Goal: Task Accomplishment & Management: Complete application form

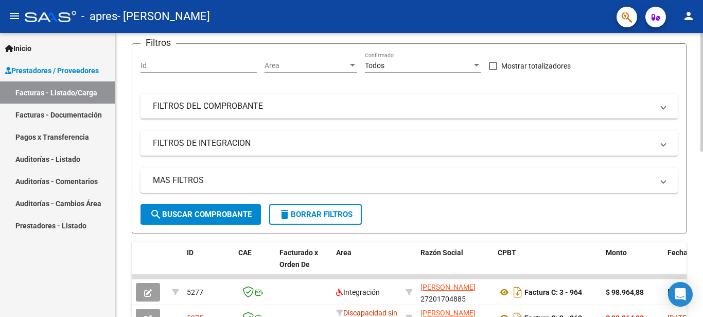
scroll to position [263, 0]
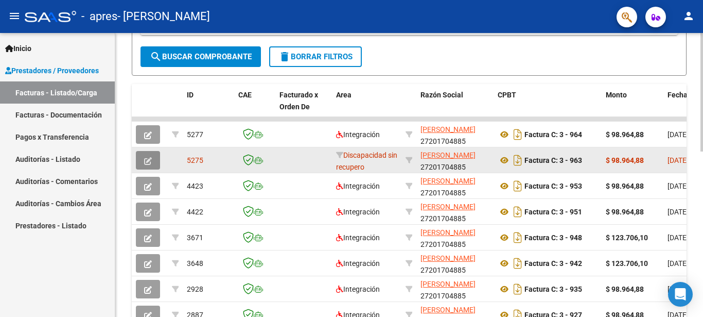
click at [149, 160] on icon "button" at bounding box center [148, 161] width 8 height 8
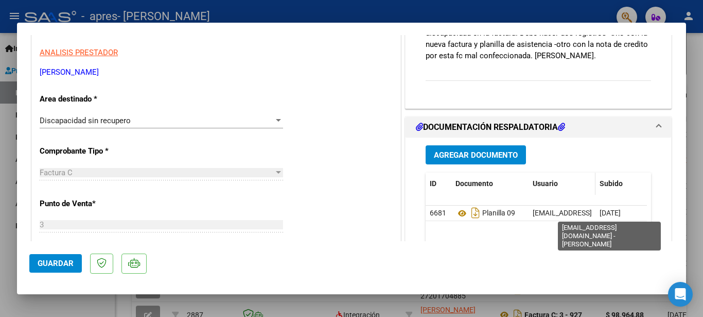
scroll to position [0, 0]
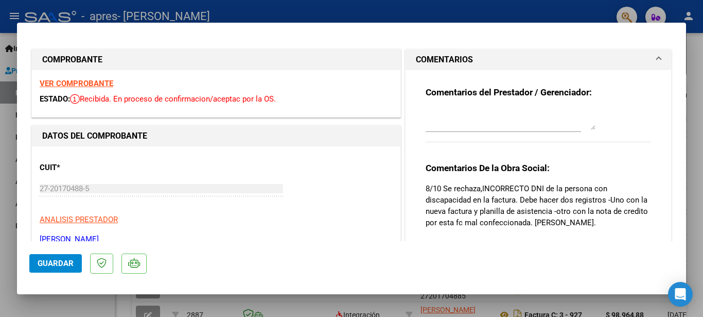
click at [465, 8] on div at bounding box center [351, 158] width 703 height 317
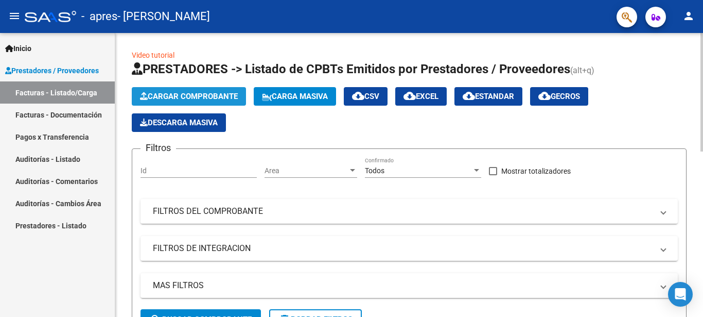
click at [197, 93] on span "Cargar Comprobante" at bounding box center [189, 96] width 98 height 9
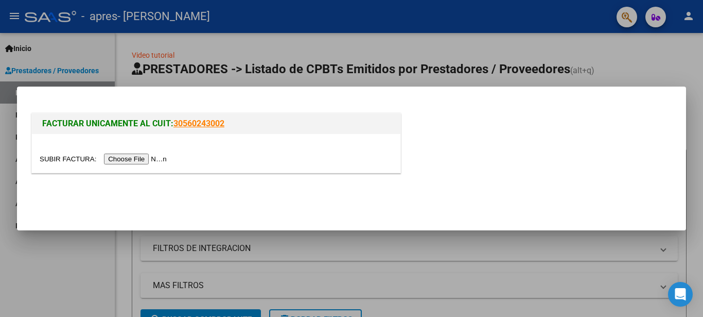
click at [54, 161] on input "file" at bounding box center [105, 158] width 130 height 11
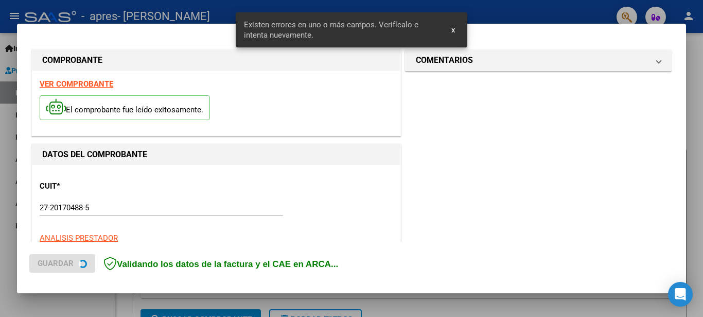
scroll to position [226, 0]
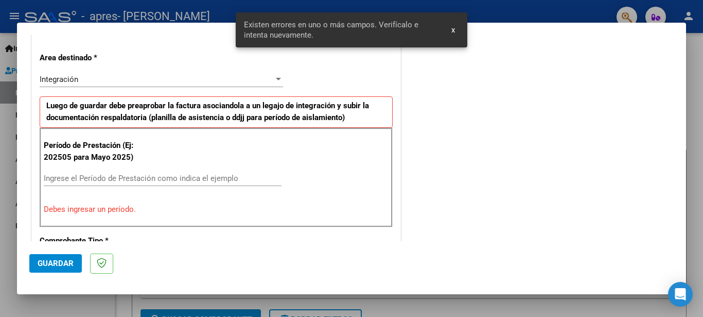
click at [59, 179] on input "Ingrese el Período de Prestación como indica el ejemplo" at bounding box center [163, 178] width 238 height 9
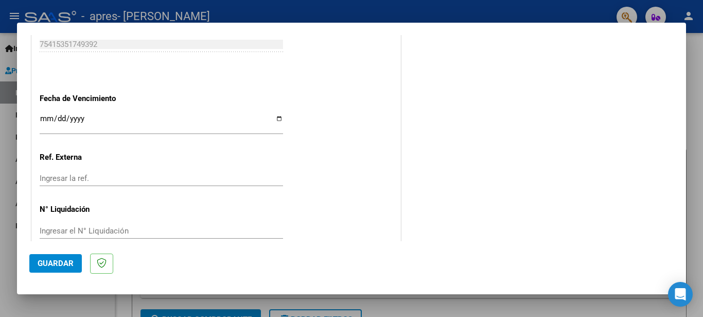
scroll to position [688, 0]
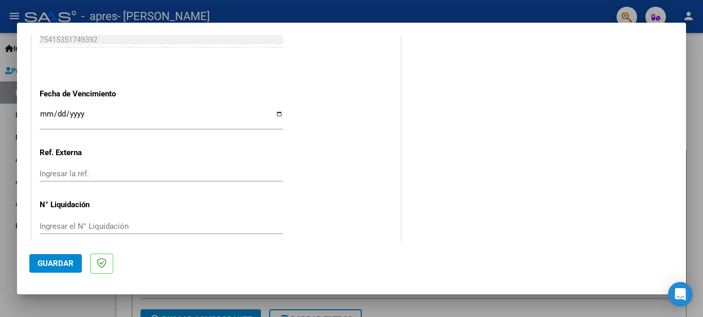
type input "202509"
click at [273, 110] on input "Ingresar la fecha" at bounding box center [162, 118] width 244 height 16
type input "[DATE]"
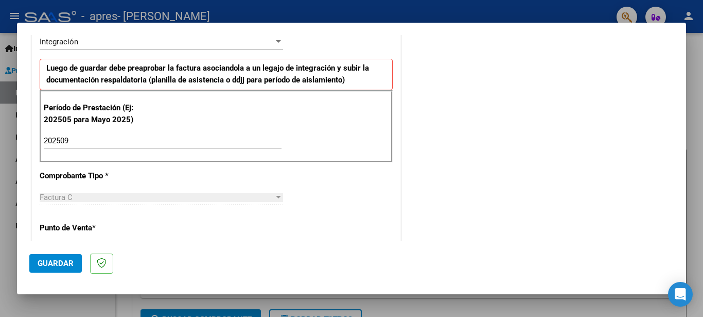
scroll to position [278, 0]
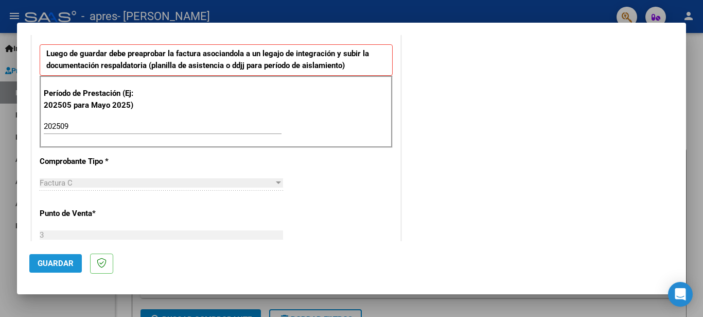
click at [67, 262] on span "Guardar" at bounding box center [56, 262] width 36 height 9
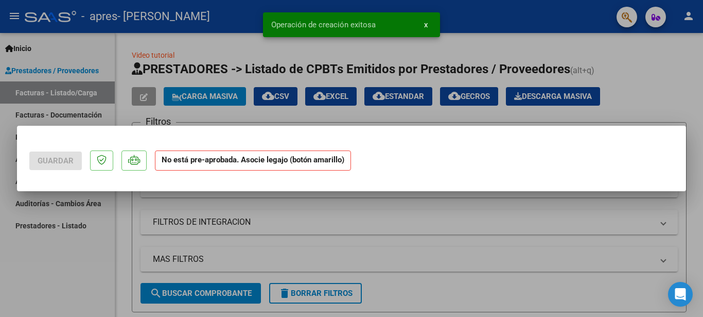
scroll to position [0, 0]
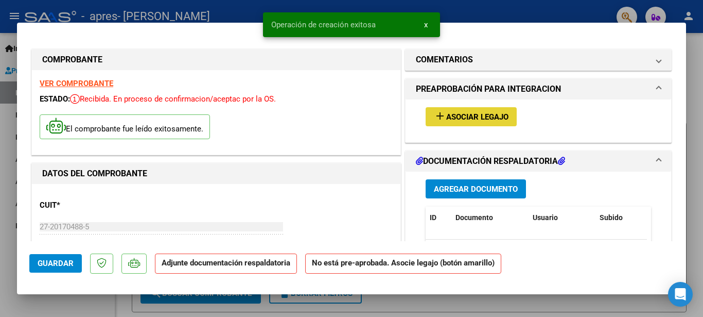
click at [447, 113] on span "Asociar Legajo" at bounding box center [477, 116] width 62 height 9
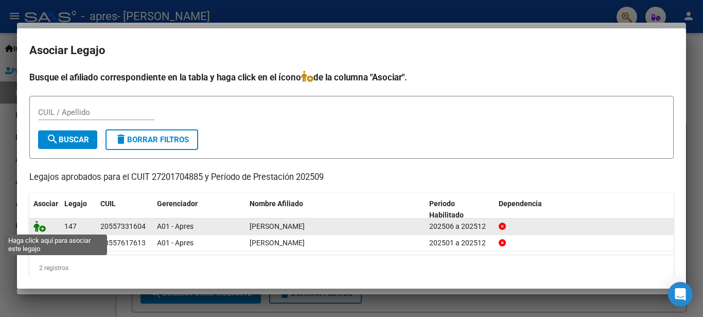
click at [43, 226] on icon at bounding box center [39, 225] width 12 height 11
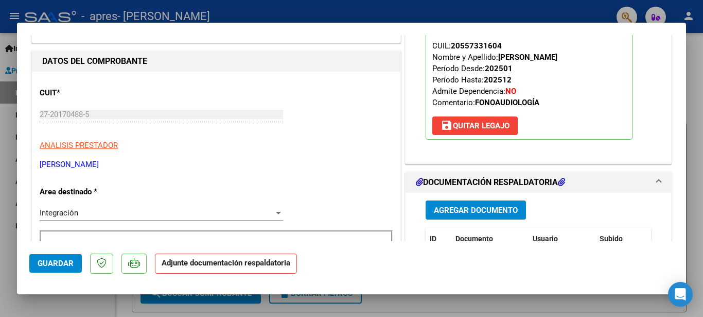
scroll to position [222, 0]
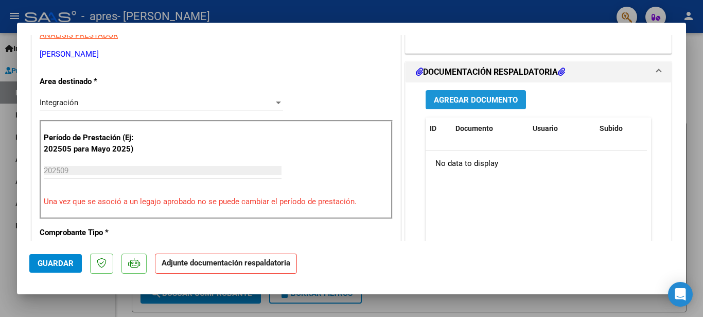
click at [434, 100] on span "Agregar Documento" at bounding box center [476, 99] width 84 height 9
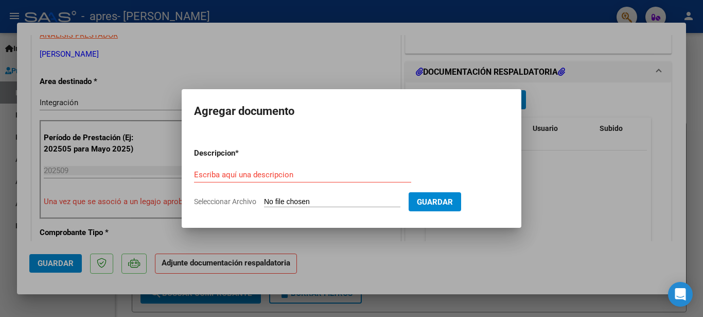
click at [235, 179] on div "Escriba aquí una descripcion" at bounding box center [302, 174] width 217 height 15
click at [275, 201] on input "Seleccionar Archivo" at bounding box center [332, 202] width 136 height 10
type input "C:\fakepath\202509.jpg"
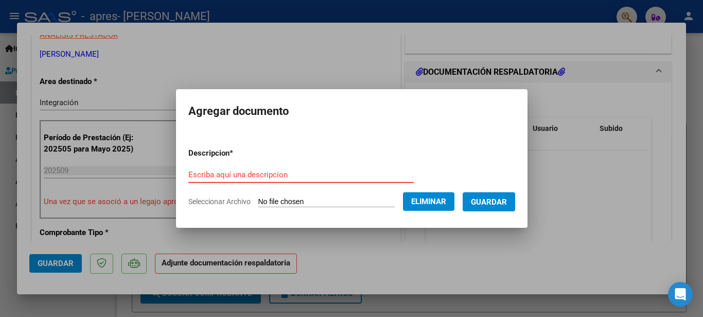
click at [253, 171] on input "Escriba aquí una descripcion" at bounding box center [301, 174] width 226 height 9
type input "ASISTENCIA SEP"
click at [490, 200] on span "Guardar" at bounding box center [489, 201] width 36 height 9
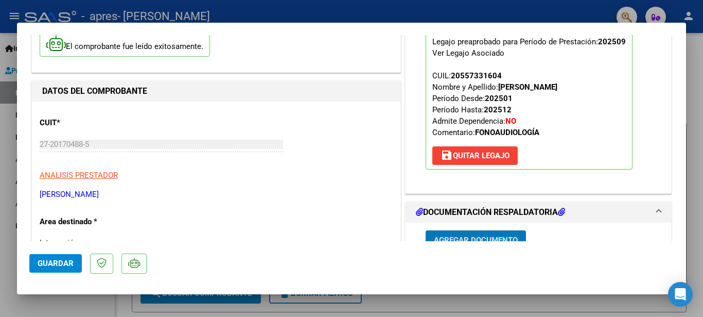
scroll to position [167, 0]
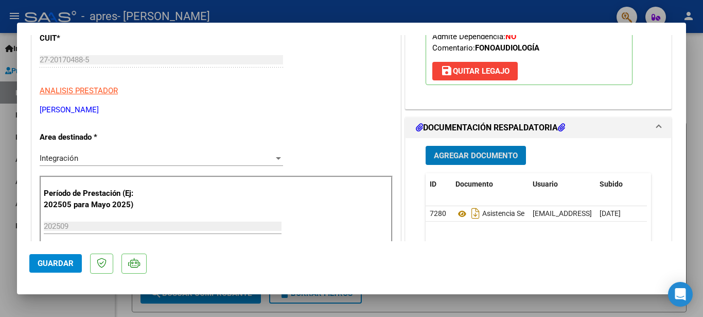
click at [68, 261] on span "Guardar" at bounding box center [56, 262] width 36 height 9
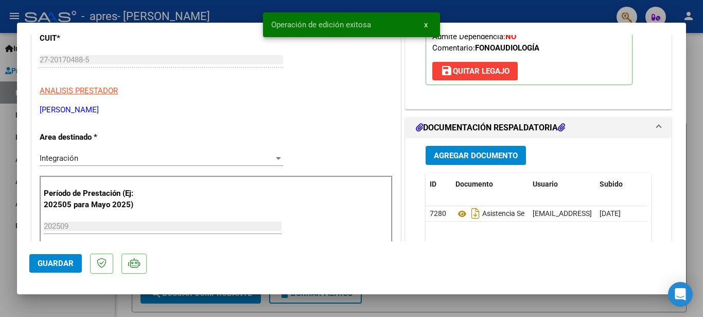
click at [163, 12] on div at bounding box center [351, 158] width 703 height 317
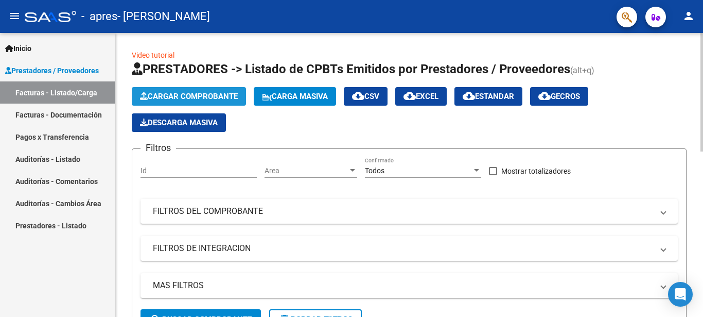
click at [189, 95] on span "Cargar Comprobante" at bounding box center [189, 96] width 98 height 9
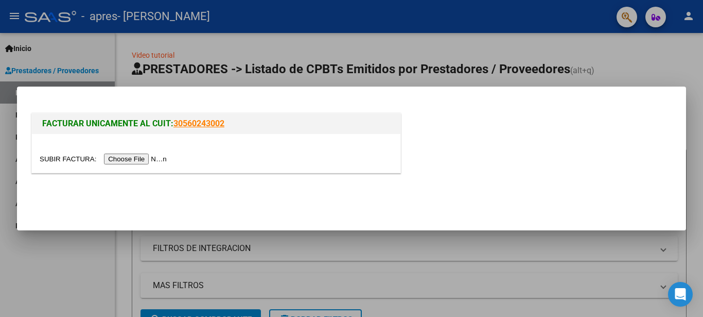
click at [64, 158] on input "file" at bounding box center [105, 158] width 130 height 11
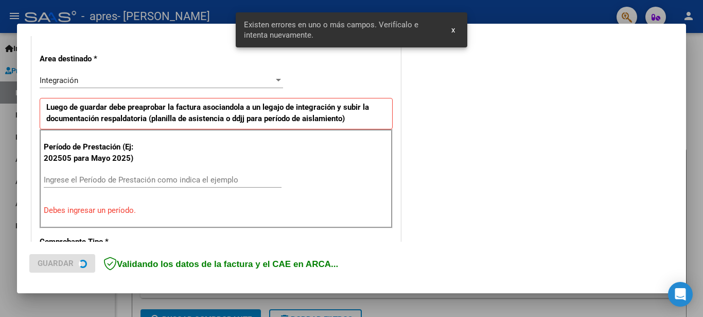
scroll to position [226, 0]
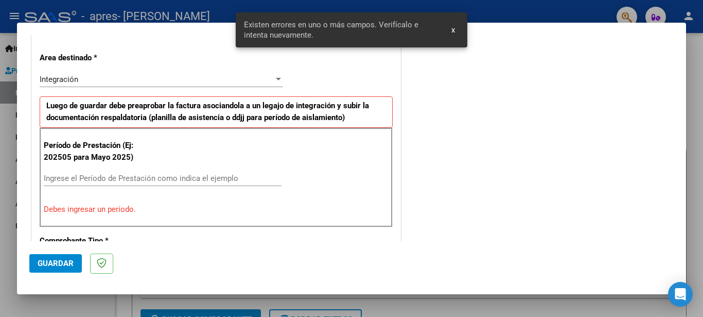
click at [194, 179] on input "Ingrese el Período de Prestación como indica el ejemplo" at bounding box center [163, 178] width 238 height 9
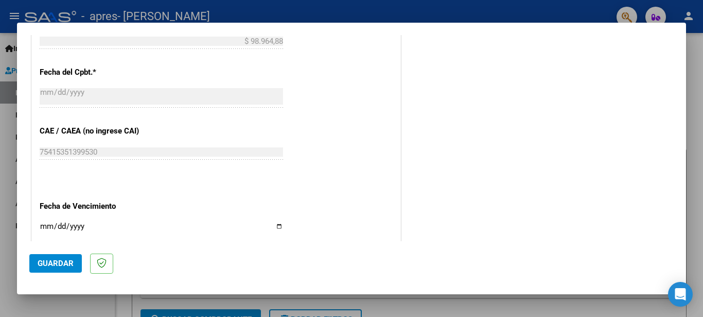
scroll to position [615, 0]
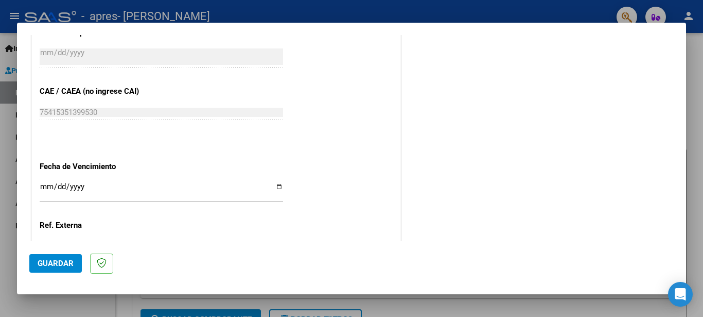
type input "202509"
click at [274, 182] on input "Ingresar la fecha" at bounding box center [162, 190] width 244 height 16
type input "[DATE]"
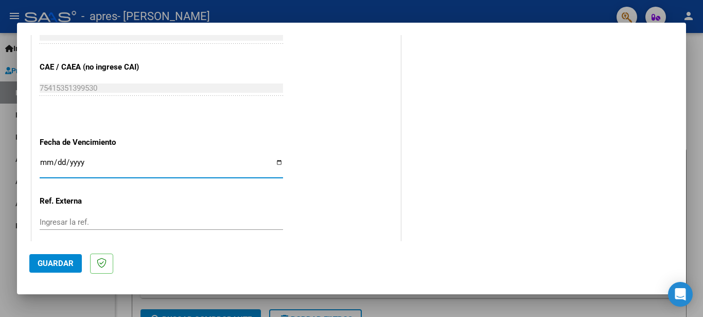
scroll to position [671, 0]
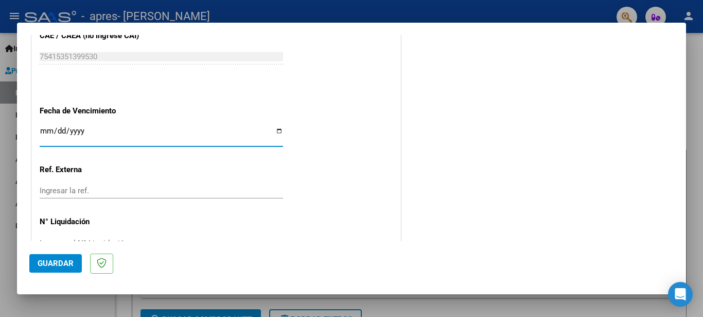
click at [54, 267] on span "Guardar" at bounding box center [56, 262] width 36 height 9
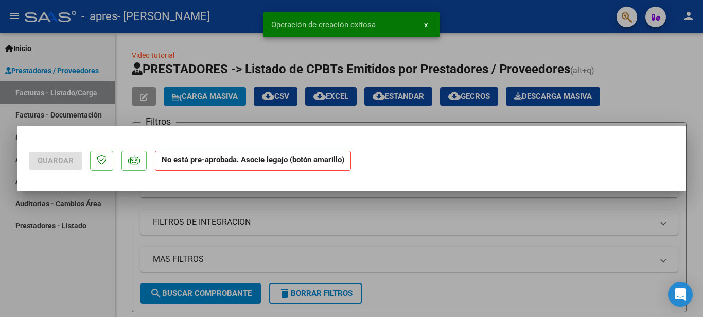
scroll to position [0, 0]
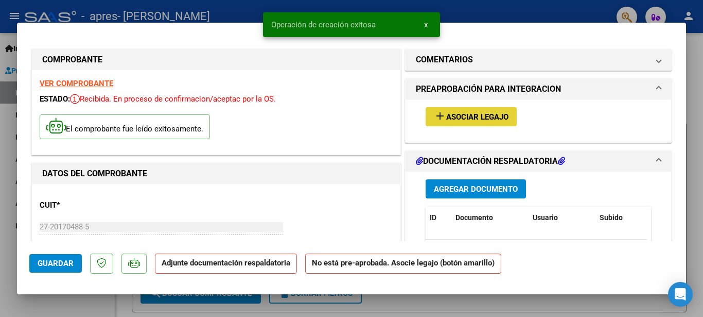
click at [484, 116] on span "Asociar Legajo" at bounding box center [477, 116] width 62 height 9
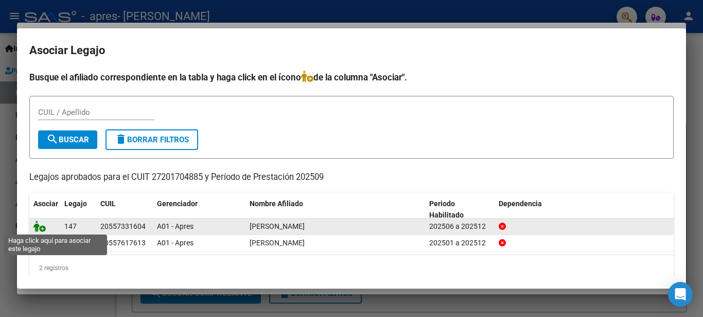
click at [42, 226] on icon at bounding box center [39, 225] width 12 height 11
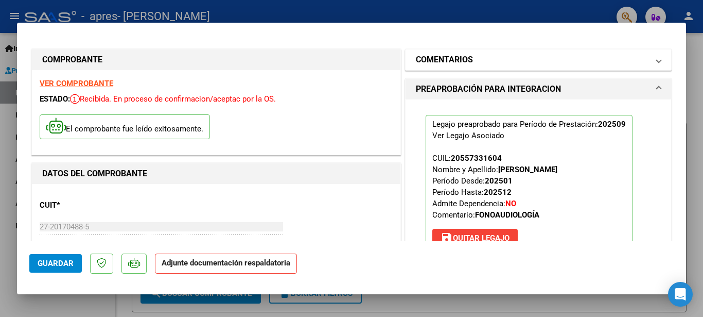
click at [493, 58] on mat-panel-title "COMENTARIOS" at bounding box center [532, 60] width 233 height 12
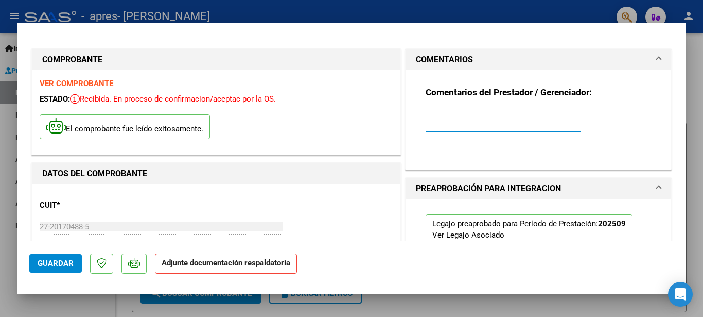
click at [486, 125] on textarea at bounding box center [511, 119] width 170 height 21
type textarea "NOTA DE CREDITO DE FACTURA 963"
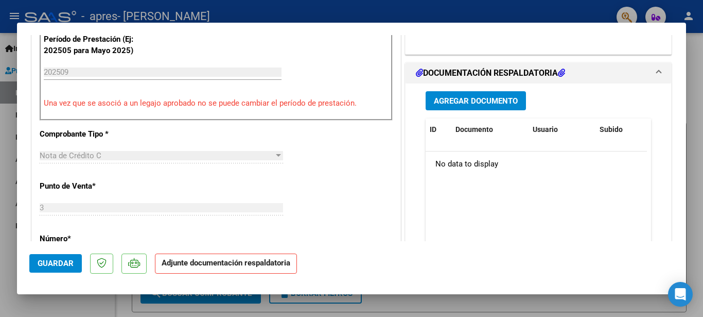
scroll to position [334, 0]
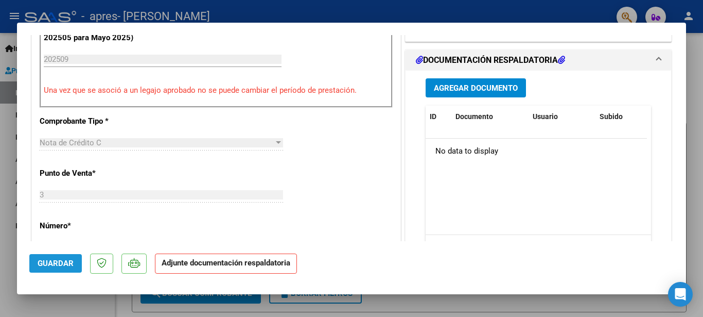
click at [63, 259] on span "Guardar" at bounding box center [56, 262] width 36 height 9
click at [204, 11] on div at bounding box center [351, 158] width 703 height 317
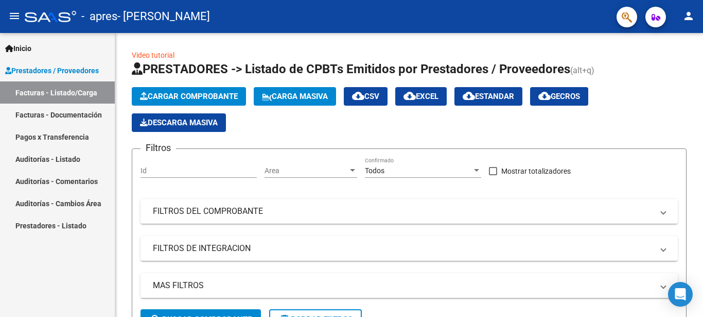
click at [72, 130] on link "Pagos x Transferencia" at bounding box center [57, 137] width 115 height 22
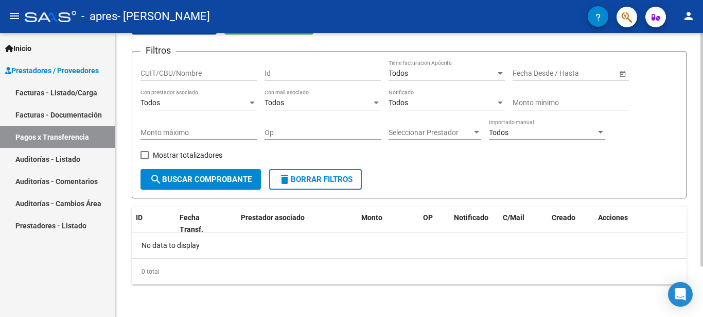
scroll to position [61, 0]
click at [187, 182] on span "search Buscar Comprobante" at bounding box center [201, 178] width 102 height 9
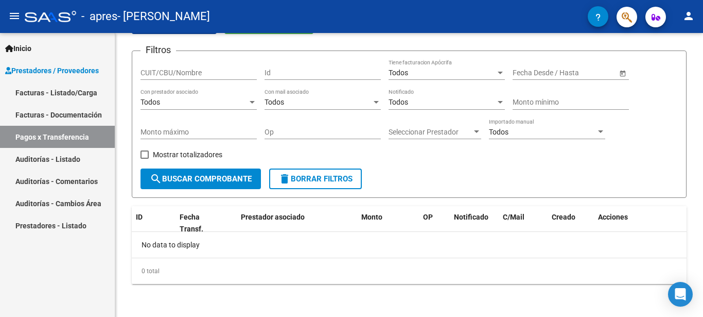
click at [59, 91] on link "Facturas - Listado/Carga" at bounding box center [57, 92] width 115 height 22
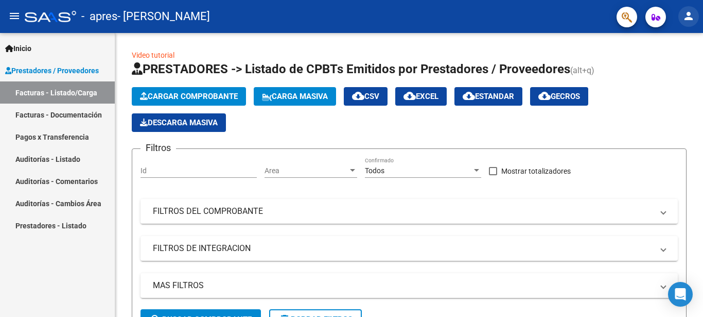
click at [687, 19] on mat-icon "person" at bounding box center [689, 16] width 12 height 12
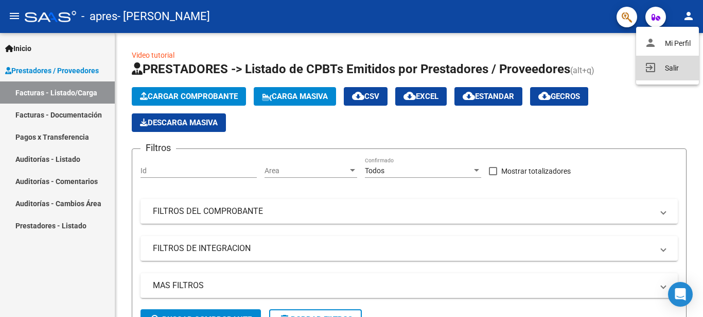
click at [671, 64] on button "exit_to_app Salir" at bounding box center [667, 68] width 63 height 25
